Goal: Task Accomplishment & Management: Manage account settings

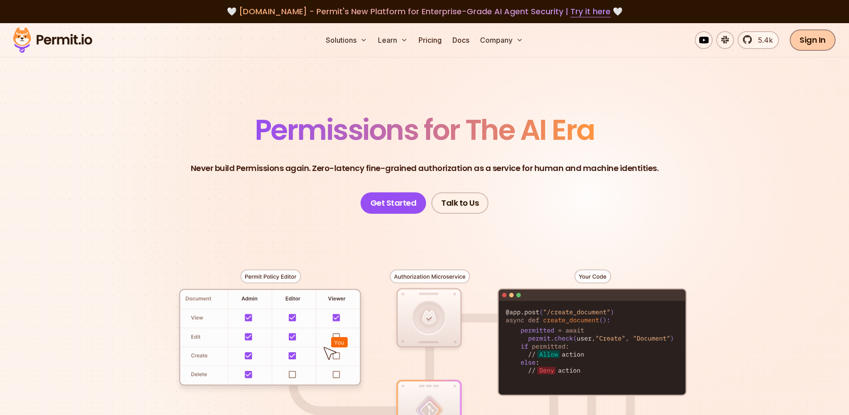
click at [802, 41] on link "Sign In" at bounding box center [813, 39] width 46 height 21
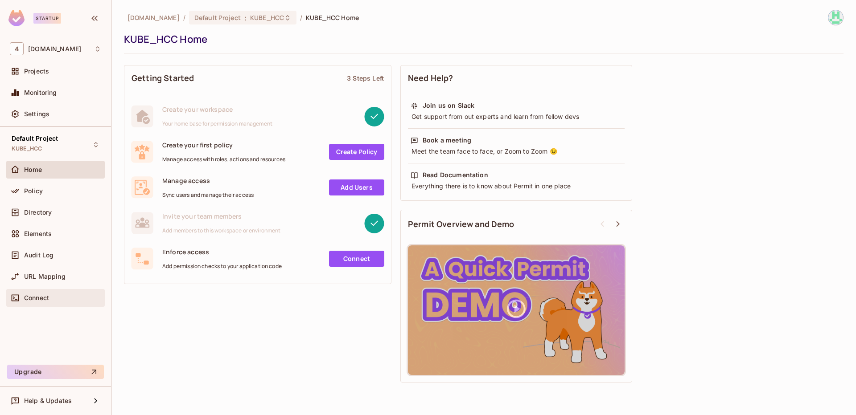
click at [58, 293] on div "Connect" at bounding box center [55, 298] width 91 height 11
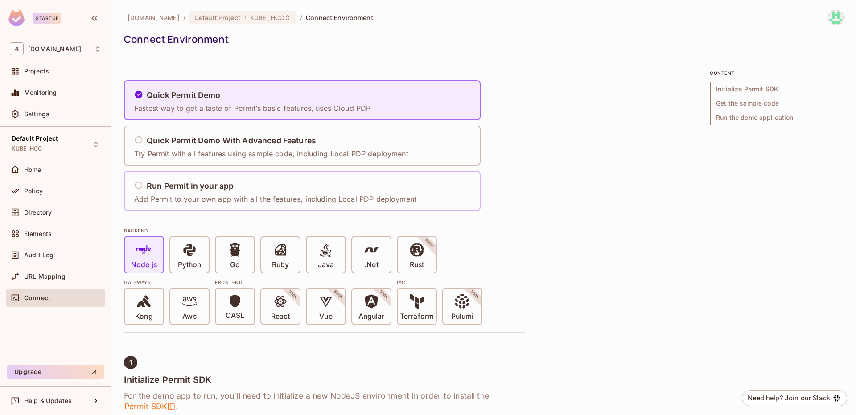
click at [190, 184] on h5 "Run Permit in your app" at bounding box center [190, 186] width 87 height 9
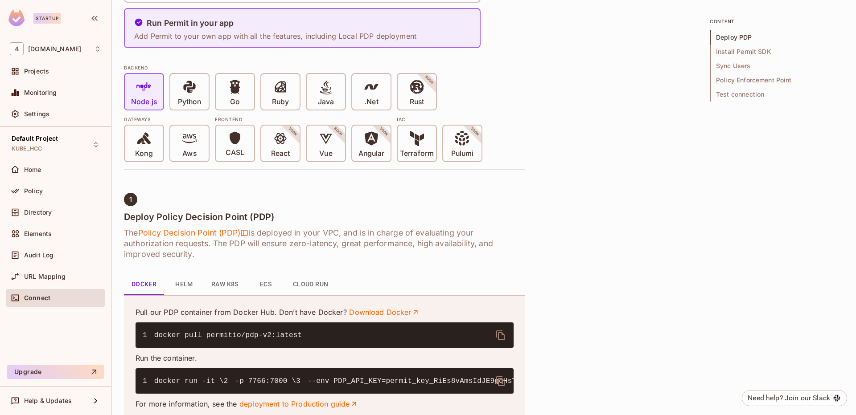
scroll to position [167, 0]
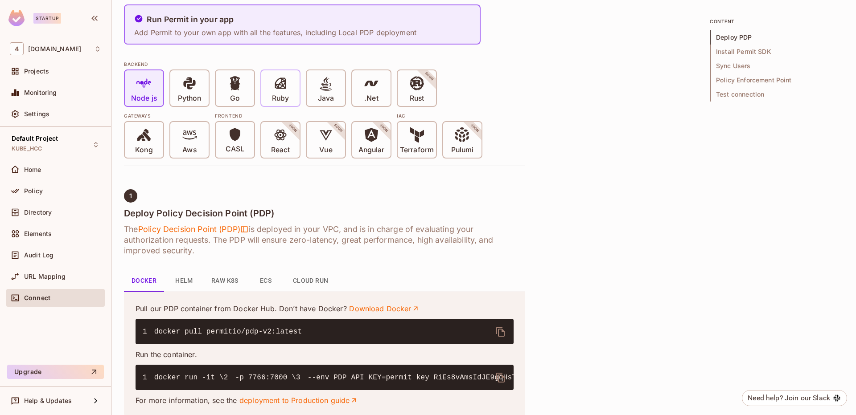
click at [283, 104] on div "Ruby" at bounding box center [280, 88] width 38 height 36
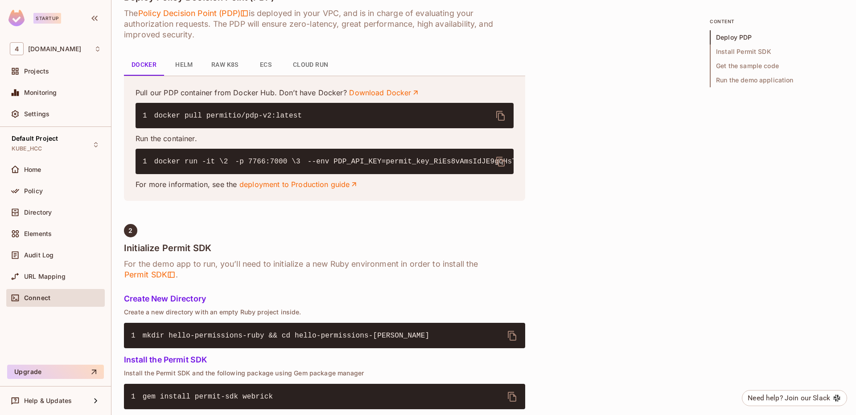
scroll to position [393, 0]
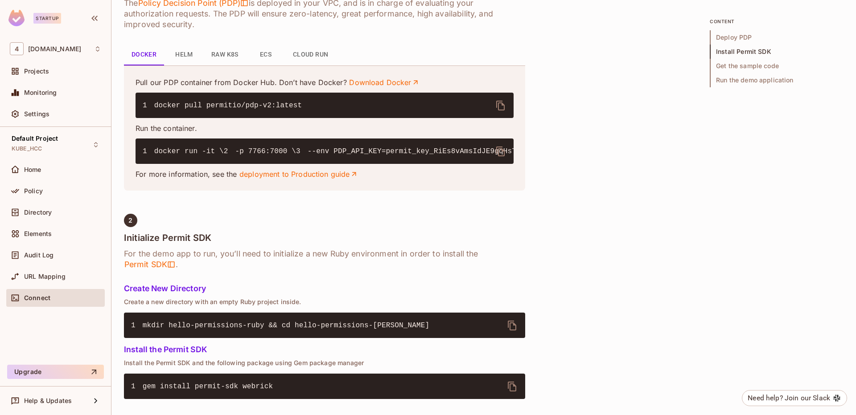
click at [312, 156] on code "1 docker run -it \ 2 -p 7766:7000 \ 3 --env PDP_API_KEY=permit_key_RiEs8vAmsIdJ…" at bounding box center [586, 151] width 887 height 8
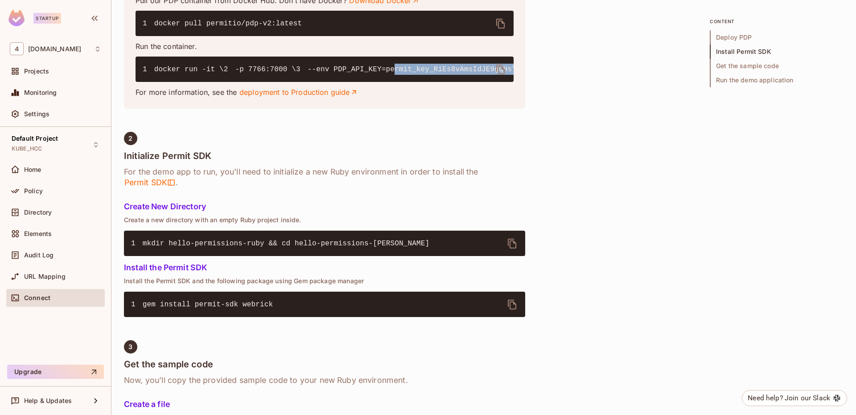
scroll to position [0, 0]
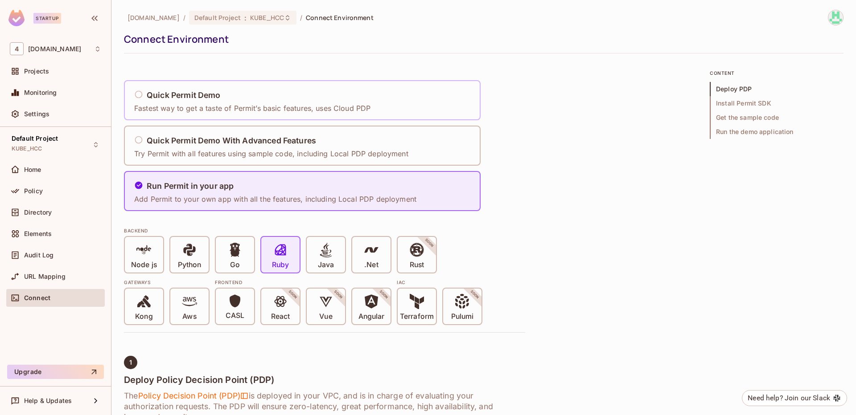
click at [142, 98] on icon at bounding box center [138, 94] width 9 height 9
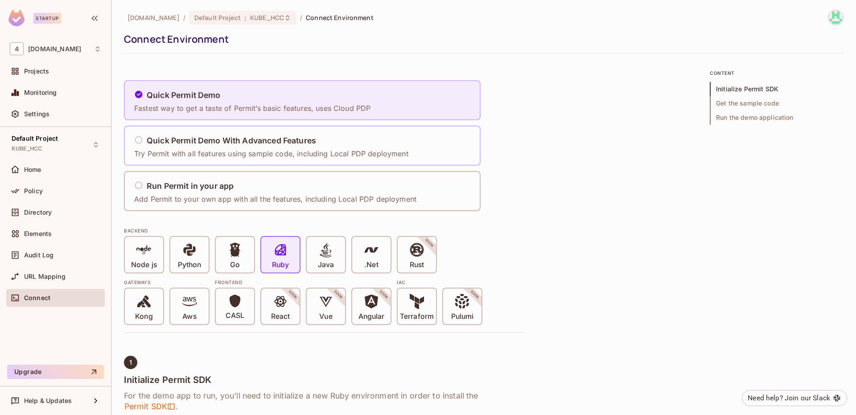
click at [137, 140] on icon at bounding box center [138, 139] width 9 height 9
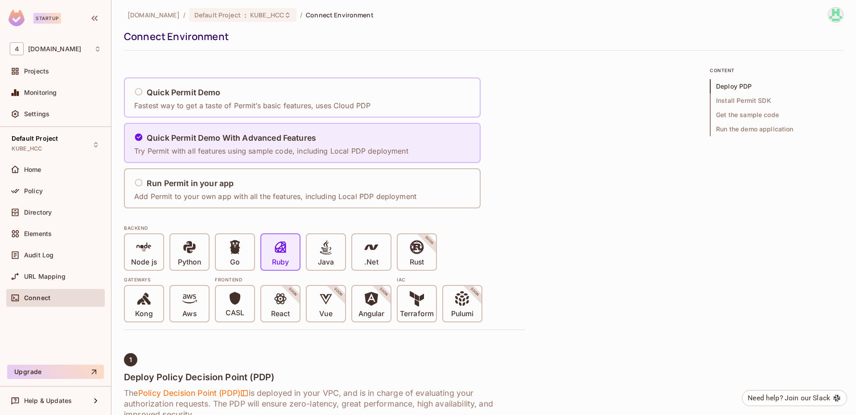
scroll to position [2, 0]
click at [135, 186] on icon at bounding box center [138, 183] width 9 height 9
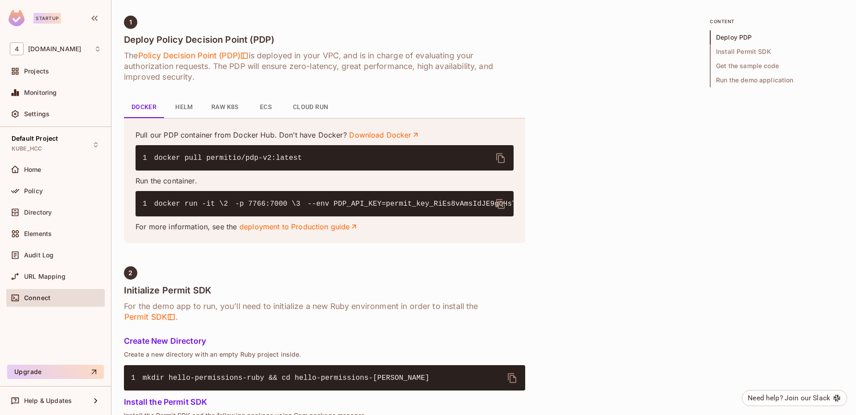
scroll to position [0, 0]
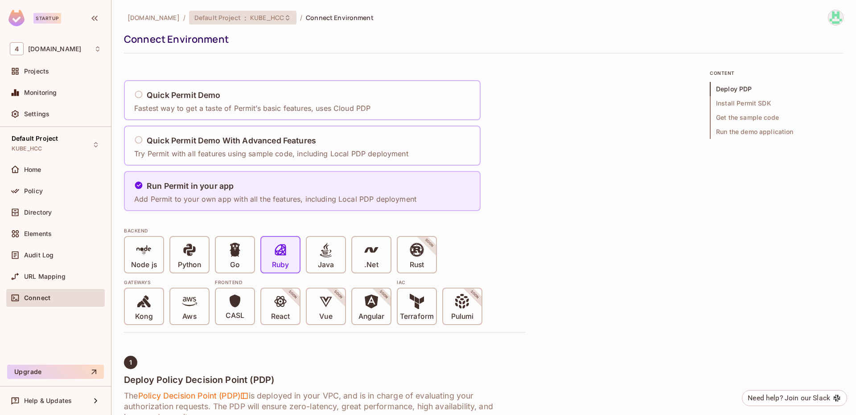
click at [204, 20] on span "Default Project" at bounding box center [217, 17] width 46 height 8
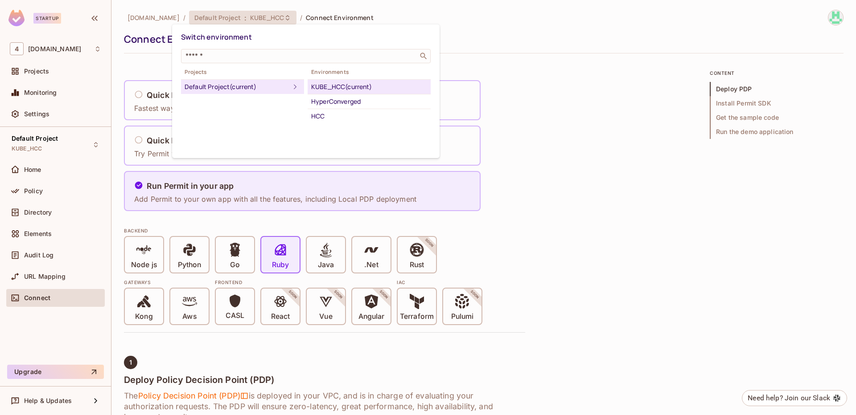
click at [496, 127] on div at bounding box center [428, 207] width 856 height 415
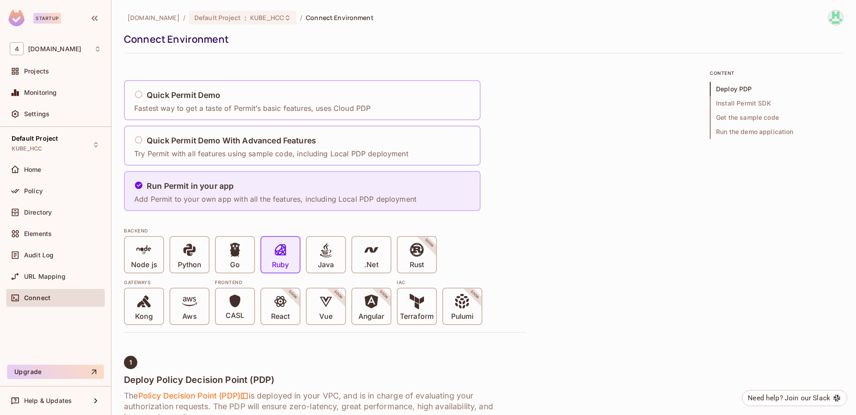
click at [496, 127] on div "Quick Permit Demo Fastest way to get a taste of Permit’s basic features, uses C…" at bounding box center [324, 145] width 401 height 131
click at [54, 144] on div "Default Project KUBE_HCC" at bounding box center [35, 144] width 46 height 19
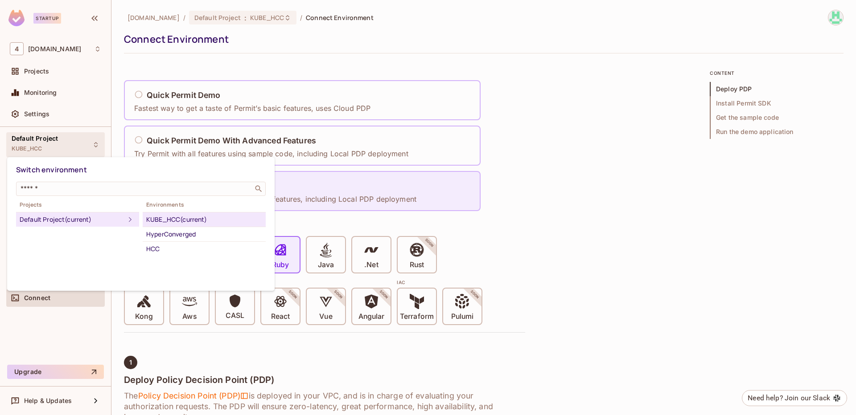
click at [54, 144] on div at bounding box center [428, 207] width 856 height 415
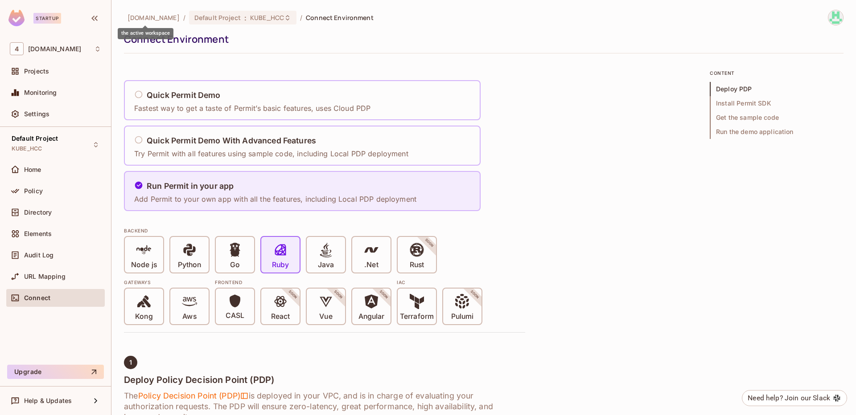
click at [150, 19] on span "46labs.com" at bounding box center [153, 17] width 52 height 8
click at [206, 18] on span "Default Project" at bounding box center [217, 17] width 46 height 8
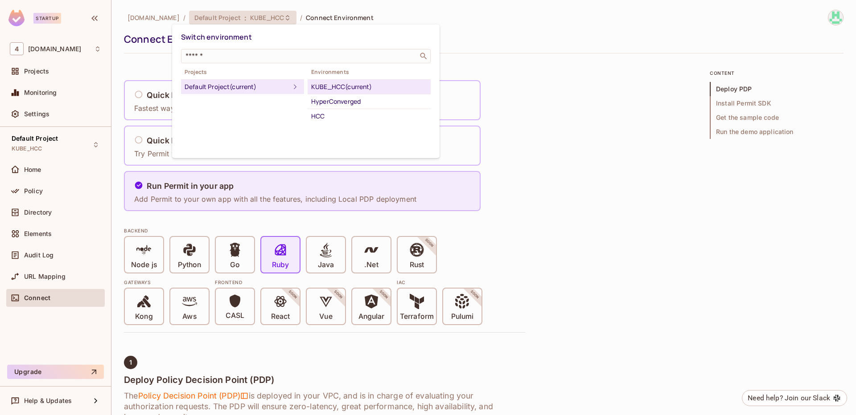
click at [47, 72] on div at bounding box center [428, 207] width 856 height 415
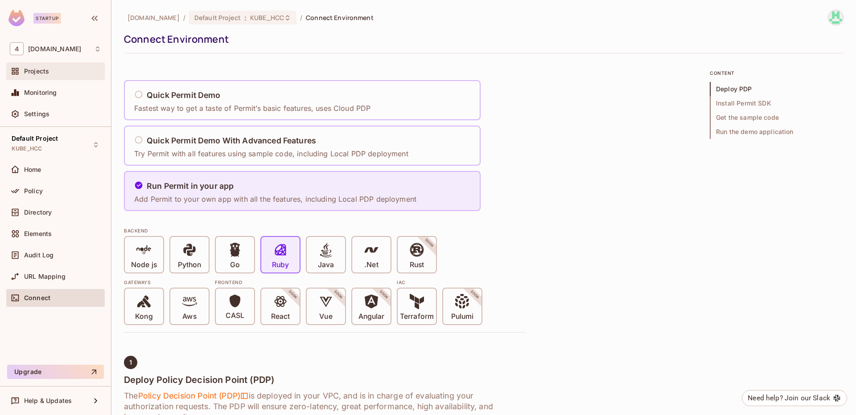
click at [40, 71] on span "Projects" at bounding box center [36, 71] width 25 height 7
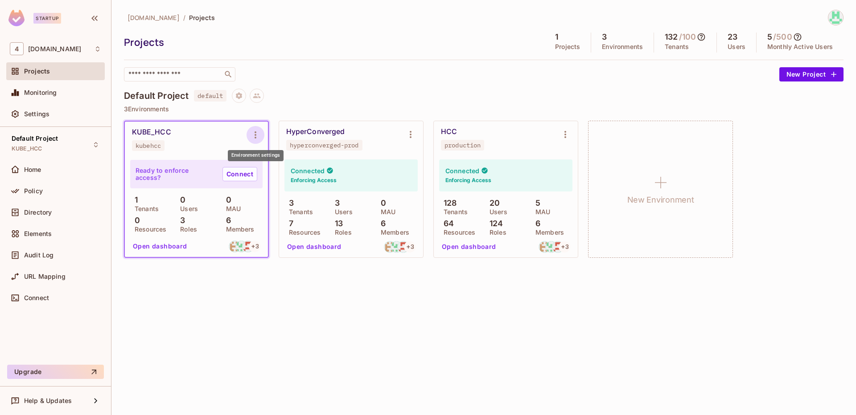
click at [254, 139] on icon "Environment settings" at bounding box center [255, 135] width 11 height 11
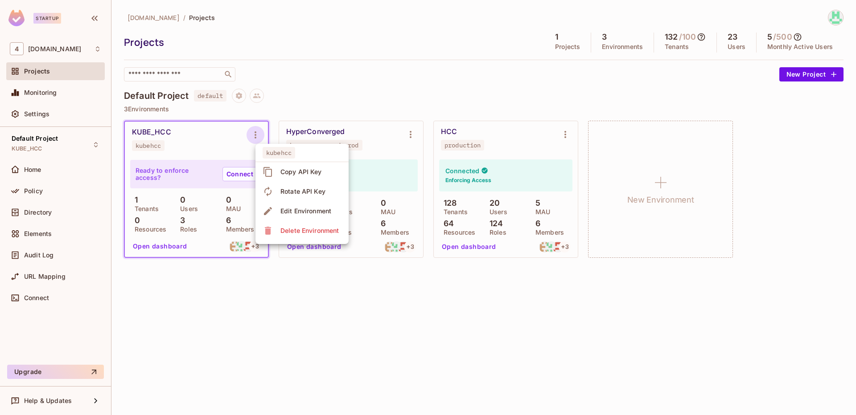
click at [212, 149] on div at bounding box center [428, 207] width 856 height 415
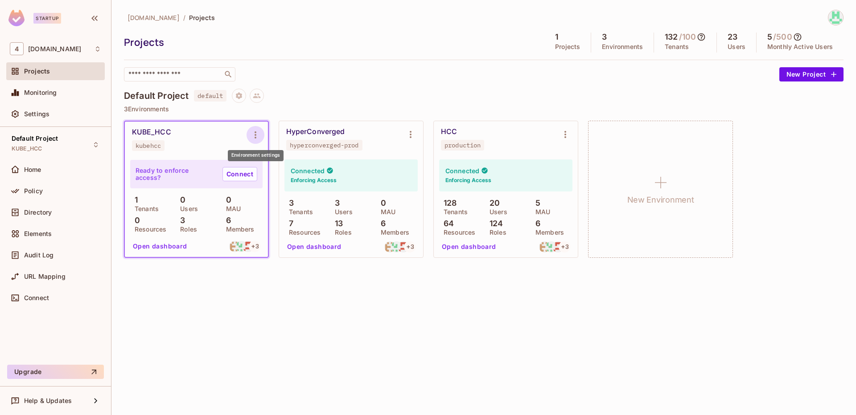
click at [253, 136] on icon "Environment settings" at bounding box center [255, 135] width 11 height 11
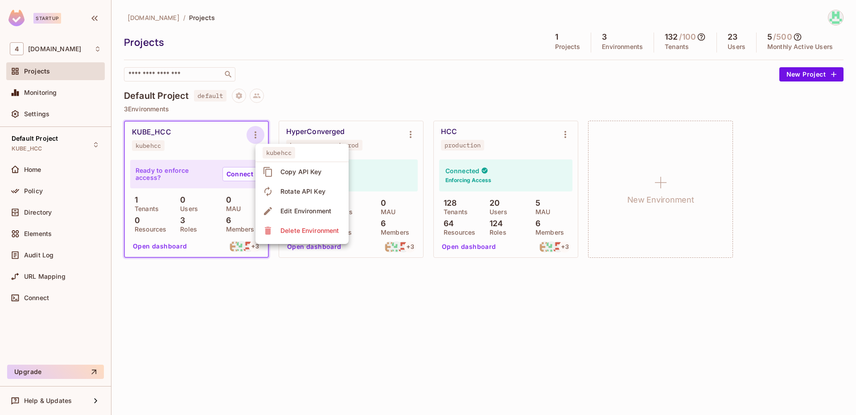
click at [200, 147] on div at bounding box center [428, 207] width 856 height 415
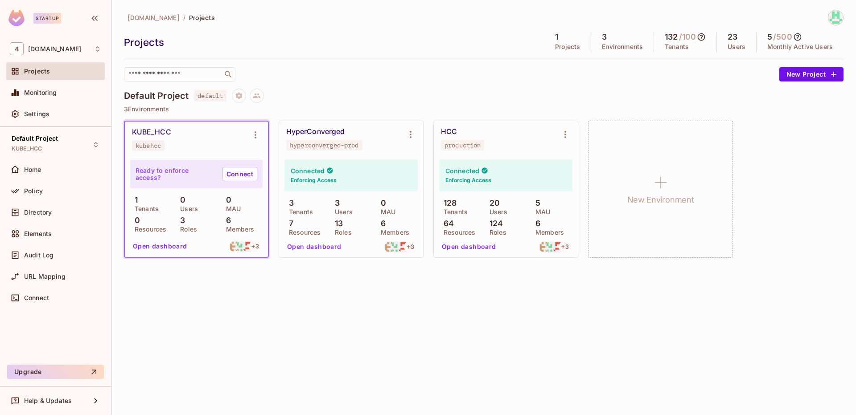
click at [208, 146] on div "KUBE_HCC kubehcc" at bounding box center [189, 139] width 115 height 23
drag, startPoint x: 195, startPoint y: 145, endPoint x: 212, endPoint y: 138, distance: 18.1
click at [212, 138] on div "KUBE_HCC kubehcc" at bounding box center [189, 139] width 115 height 23
click at [256, 131] on icon "Environment settings" at bounding box center [255, 135] width 11 height 11
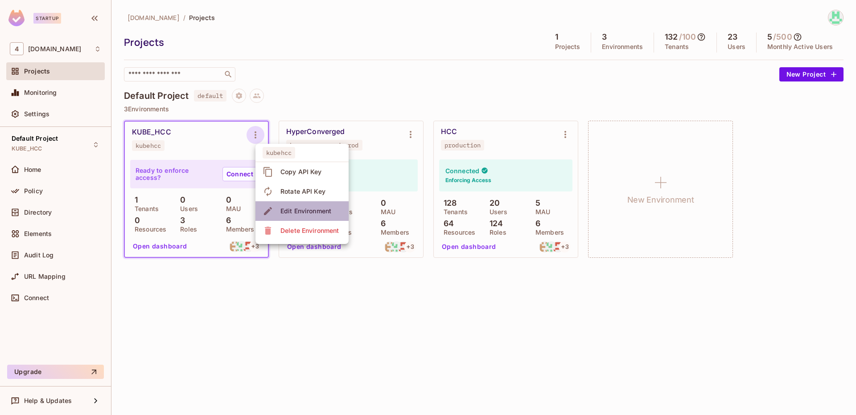
click at [302, 215] on div "Edit Environment" at bounding box center [305, 211] width 51 height 9
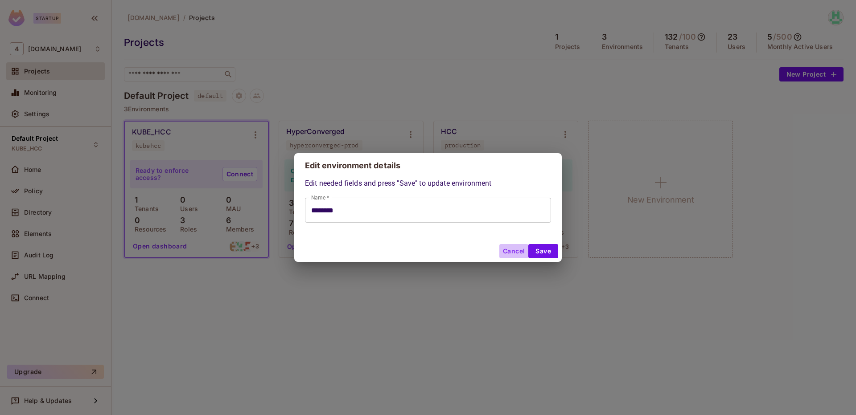
click at [514, 251] on button "Cancel" at bounding box center [513, 251] width 29 height 14
type input "********"
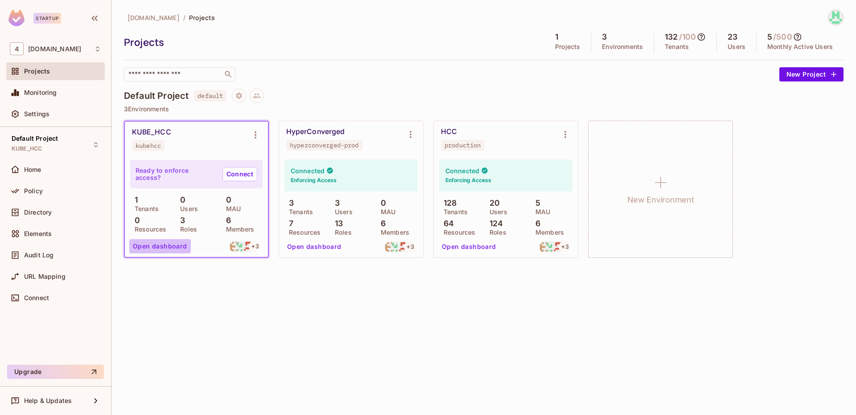
click at [164, 248] on button "Open dashboard" at bounding box center [159, 246] width 61 height 14
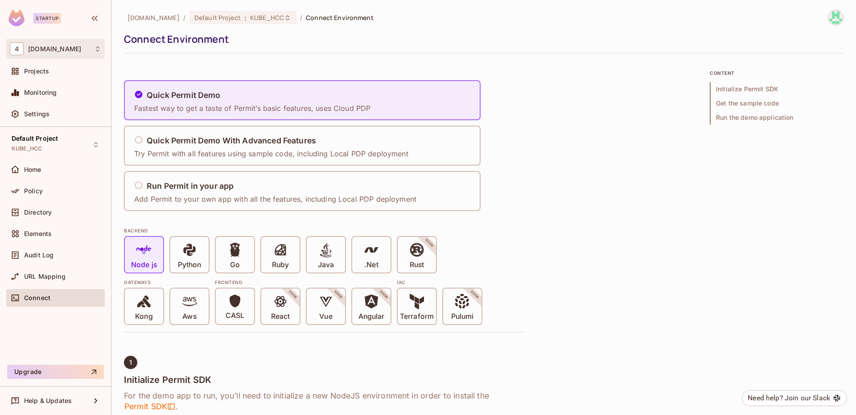
click at [61, 54] on div "4 46labs.com" at bounding box center [55, 48] width 91 height 13
click at [147, 19] on div at bounding box center [428, 207] width 856 height 415
click at [147, 19] on span "46labs.com" at bounding box center [153, 17] width 52 height 8
click at [32, 69] on span "Projects" at bounding box center [36, 71] width 25 height 7
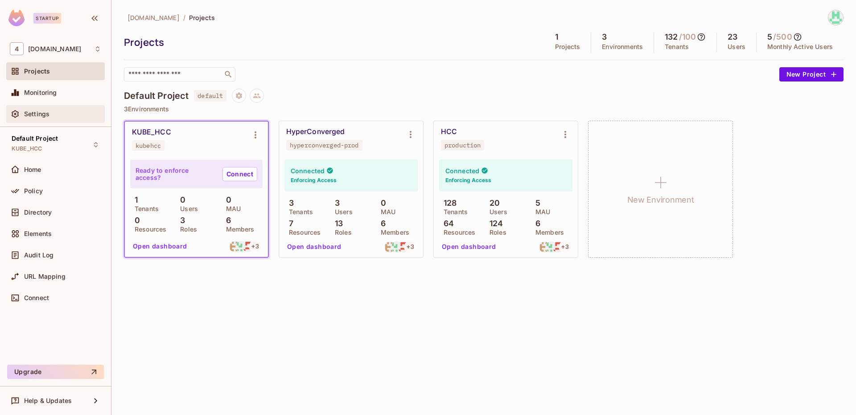
click at [55, 117] on div "Settings" at bounding box center [62, 114] width 77 height 7
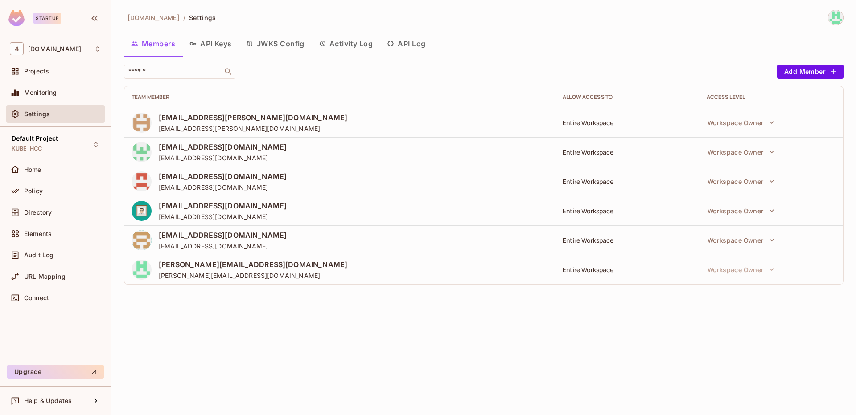
click at [210, 44] on button "API Keys" at bounding box center [210, 44] width 57 height 22
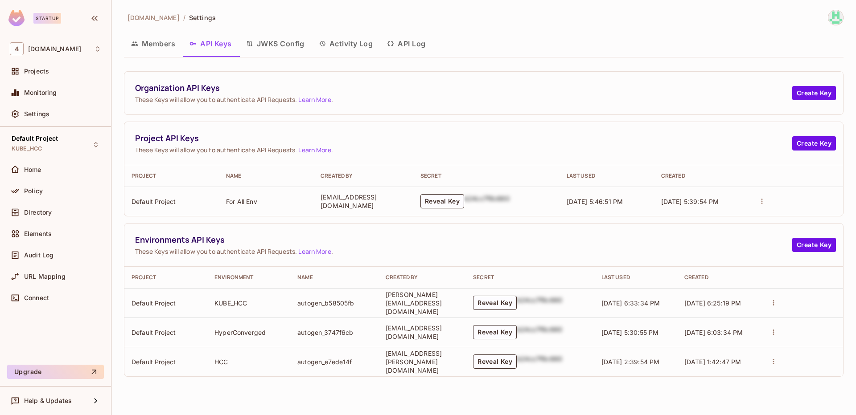
click at [777, 303] on icon "actions" at bounding box center [773, 303] width 8 height 8
click at [665, 243] on div at bounding box center [428, 207] width 856 height 415
click at [63, 71] on div "Projects" at bounding box center [62, 71] width 77 height 7
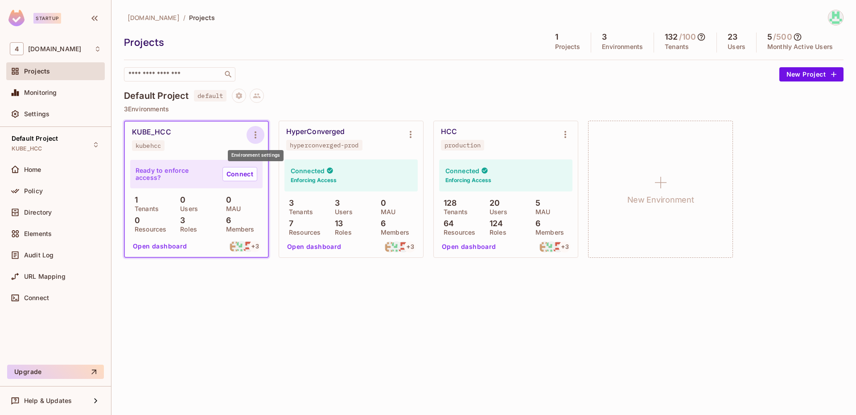
click at [259, 135] on icon "Environment settings" at bounding box center [255, 135] width 11 height 11
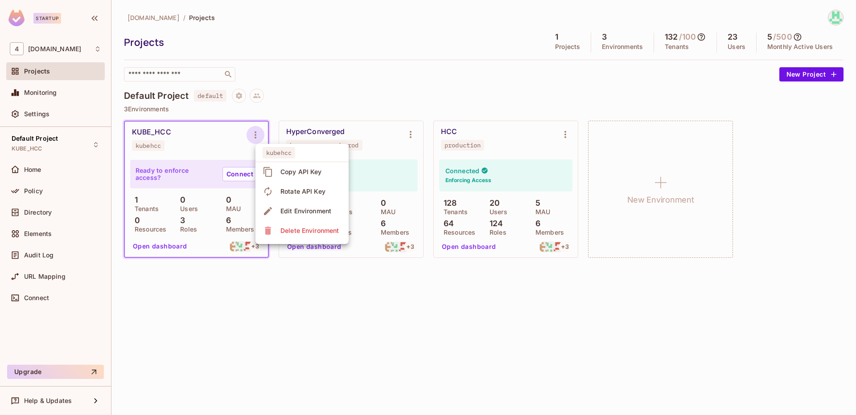
click at [215, 133] on div at bounding box center [428, 207] width 856 height 415
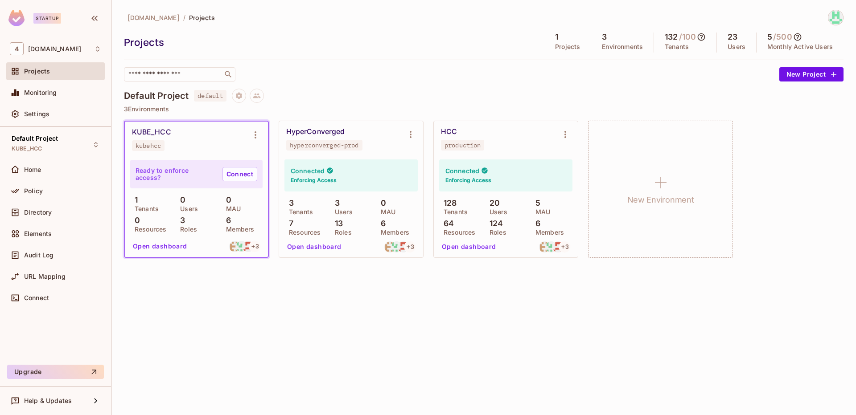
click at [168, 172] on p "Ready to enforce access?" at bounding box center [175, 174] width 80 height 14
click at [165, 244] on button "Open dashboard" at bounding box center [159, 246] width 61 height 14
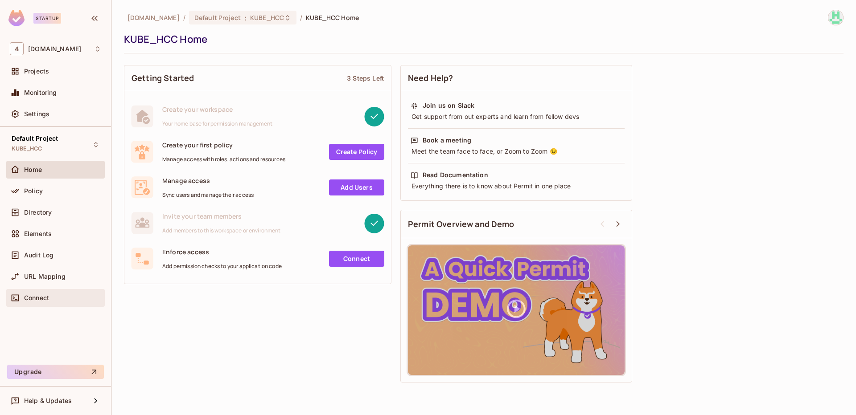
click at [63, 299] on div "Connect" at bounding box center [62, 298] width 77 height 7
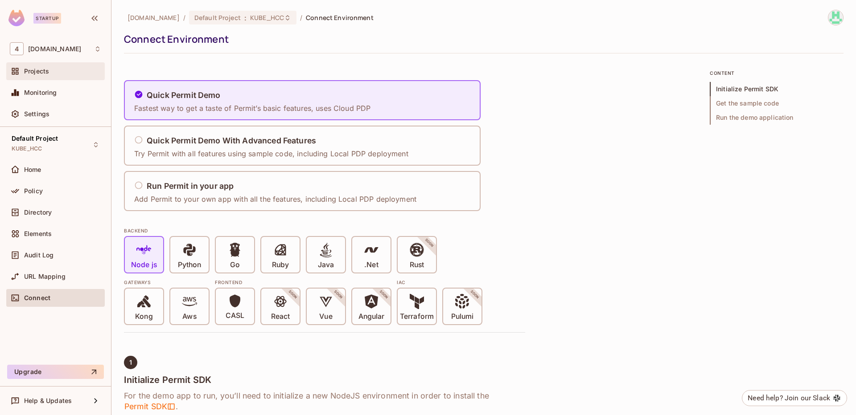
click at [66, 71] on div "Projects" at bounding box center [62, 71] width 77 height 7
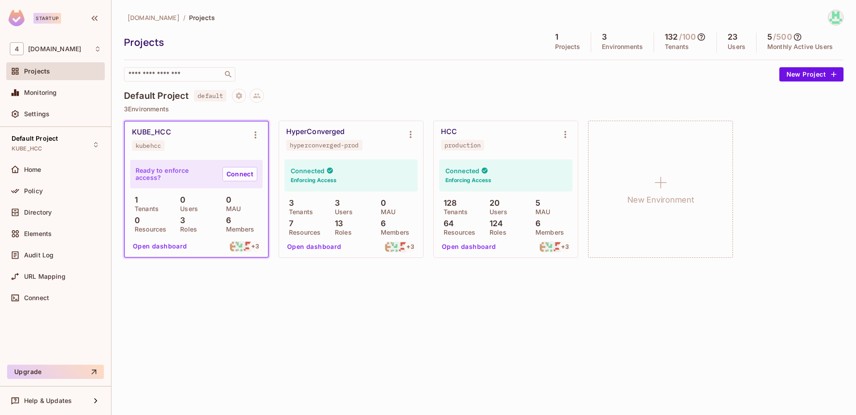
click at [197, 142] on div "KUBE_HCC kubehcc" at bounding box center [189, 139] width 115 height 23
click at [158, 134] on div "KUBE_HCC" at bounding box center [151, 132] width 39 height 9
click at [370, 186] on div "Connected Enforcing Access" at bounding box center [350, 176] width 133 height 32
click at [409, 135] on icon "Environment settings" at bounding box center [410, 134] width 11 height 11
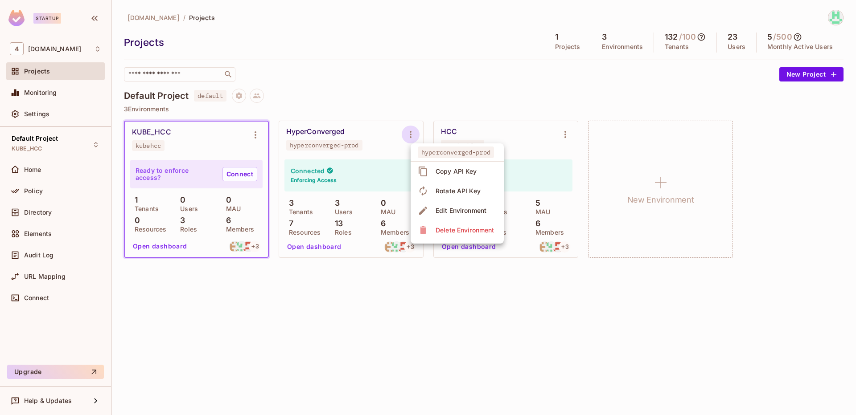
click at [373, 155] on div at bounding box center [428, 207] width 856 height 415
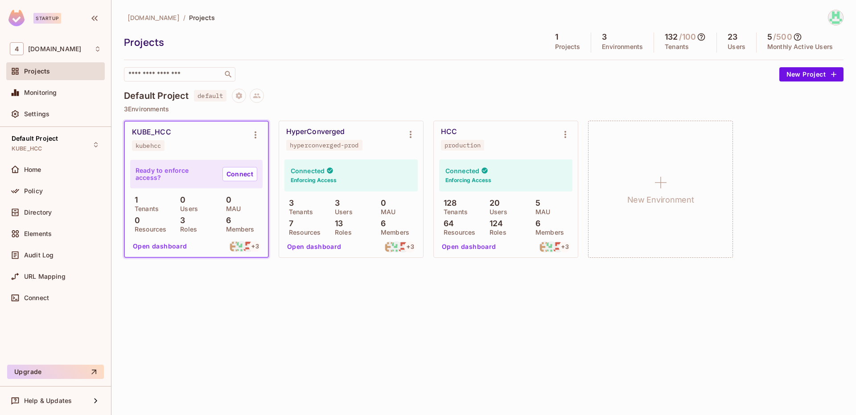
click at [338, 176] on div "Connected Enforcing Access" at bounding box center [350, 176] width 133 height 32
click at [361, 137] on div "HyperConverged hyperconverged-prod" at bounding box center [343, 138] width 115 height 23
click at [209, 147] on div "KUBE_HCC kubehcc" at bounding box center [189, 139] width 115 height 23
